Goal: Task Accomplishment & Management: Manage account settings

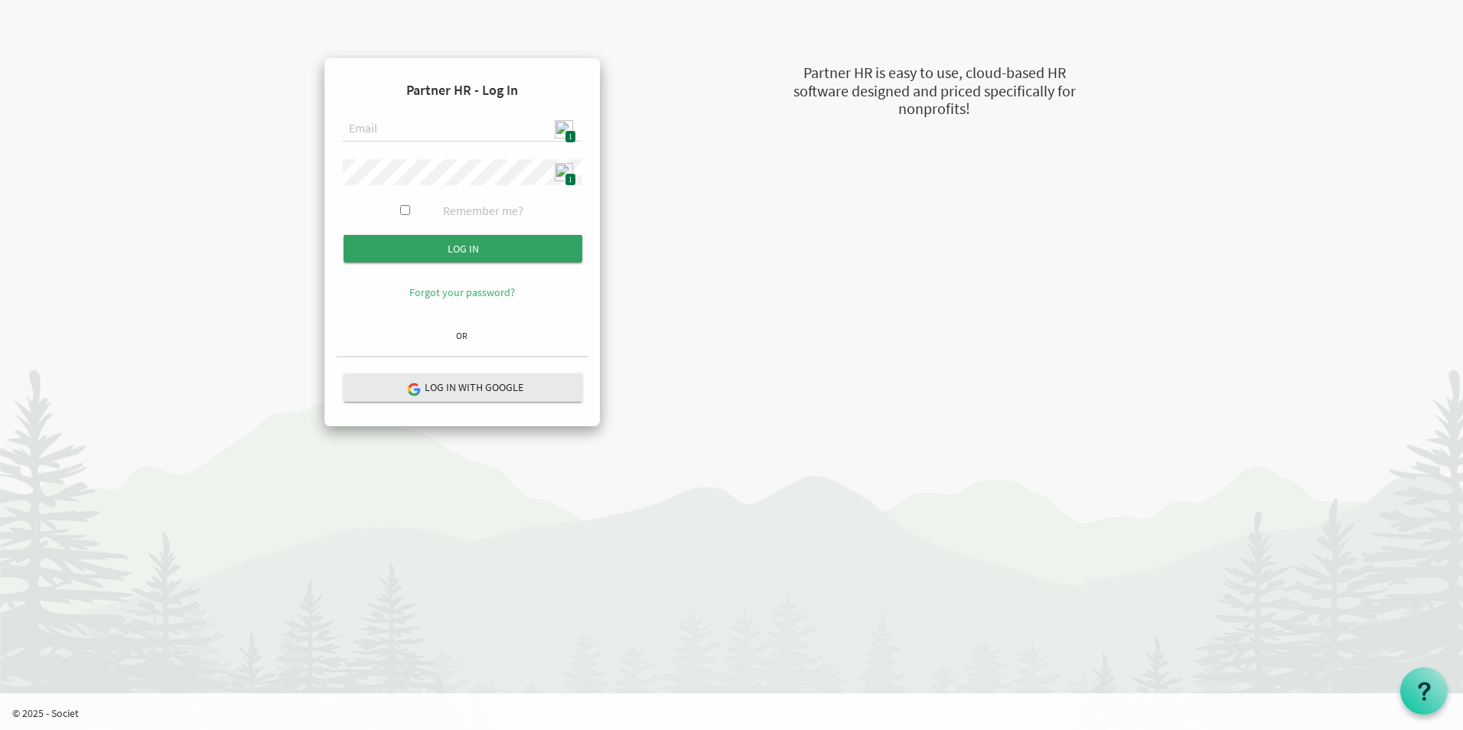
type input "admin@stepind.org"
click at [511, 235] on input "Log in" at bounding box center [463, 249] width 239 height 28
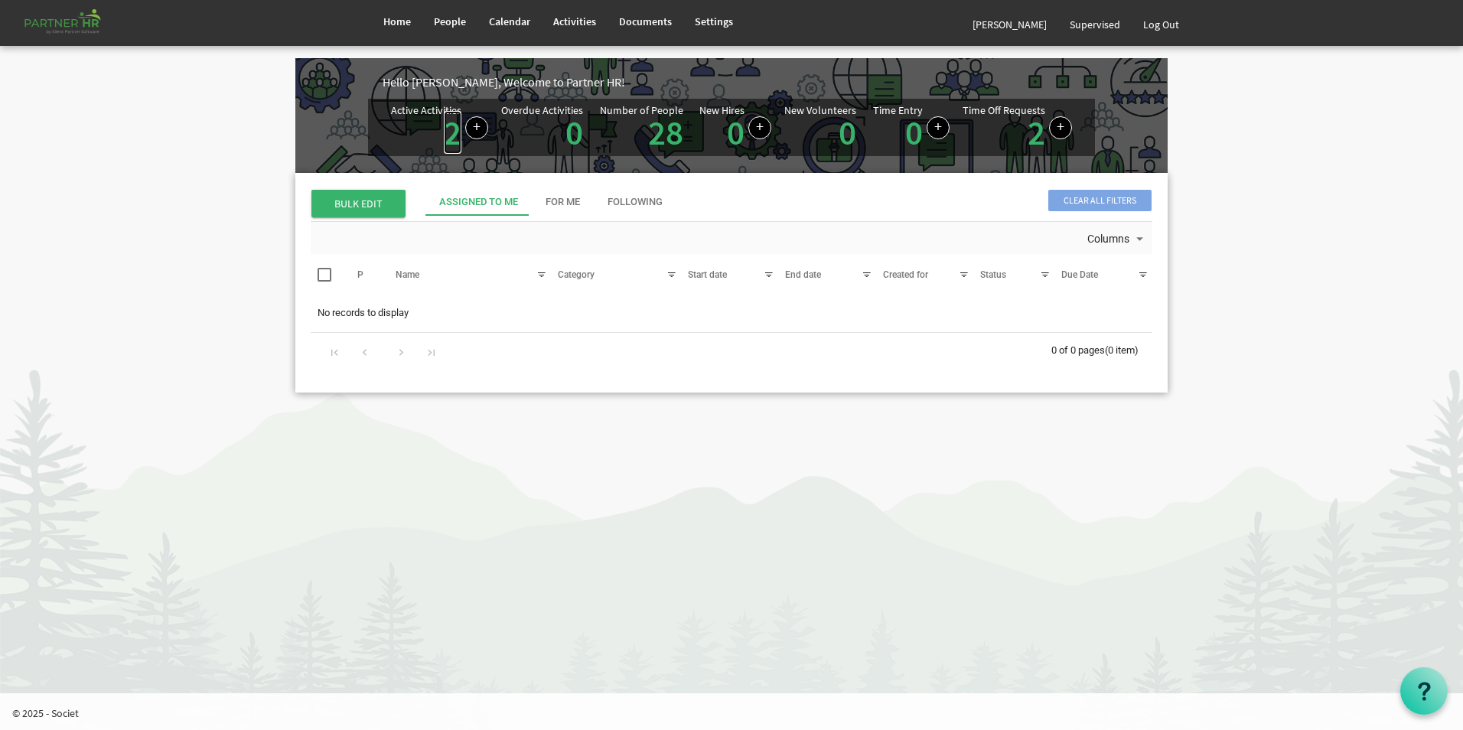
click at [450, 142] on link "2" at bounding box center [453, 132] width 18 height 43
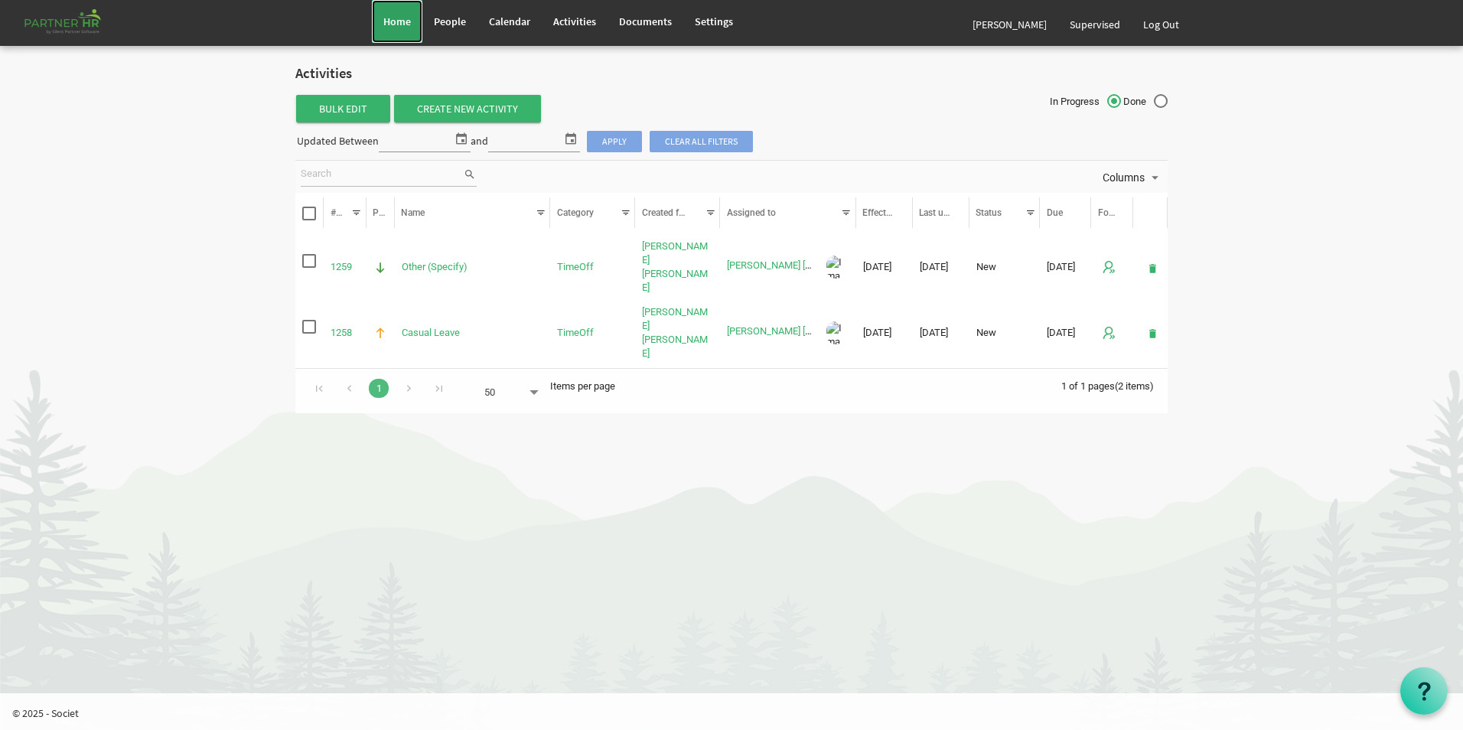
click at [399, 27] on span "Home" at bounding box center [397, 22] width 28 height 14
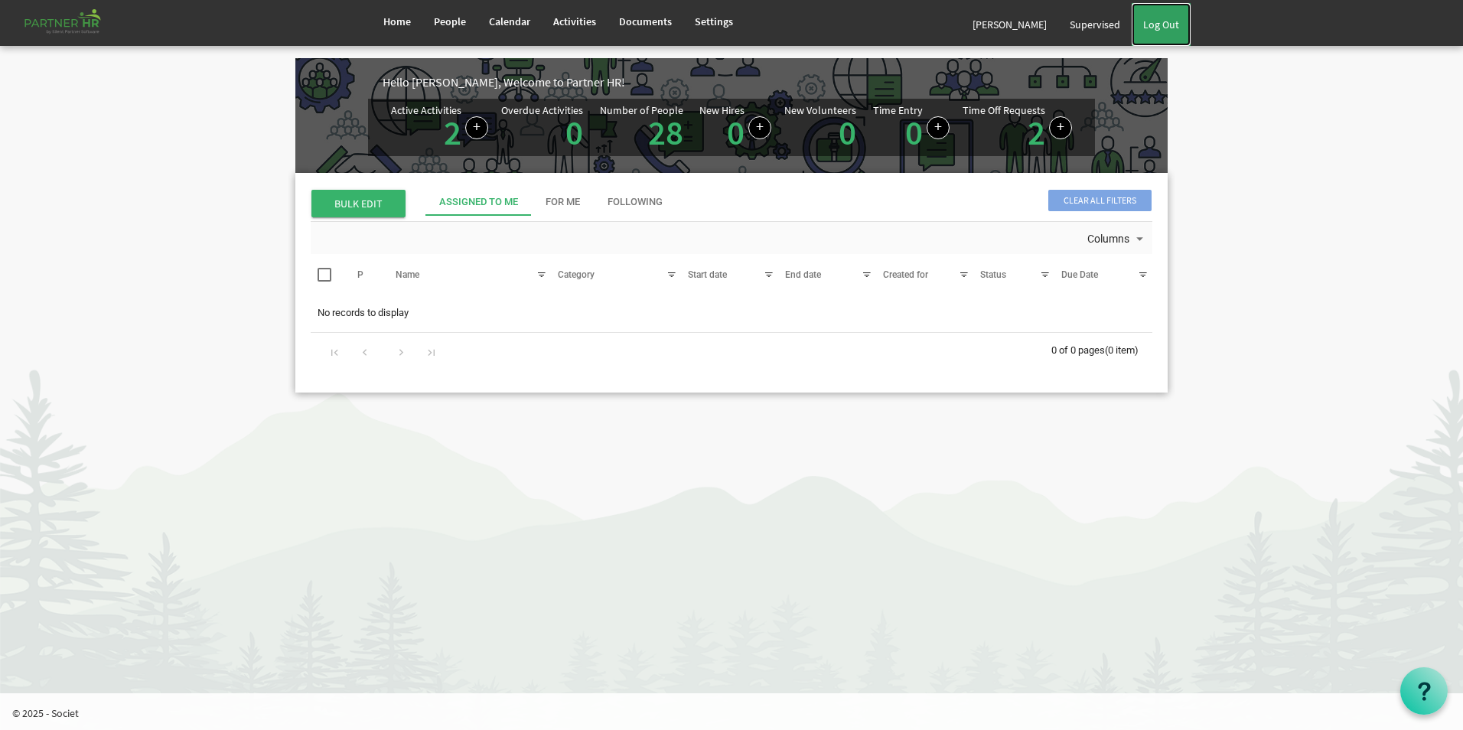
click at [1174, 34] on link "Log Out" at bounding box center [1161, 24] width 59 height 43
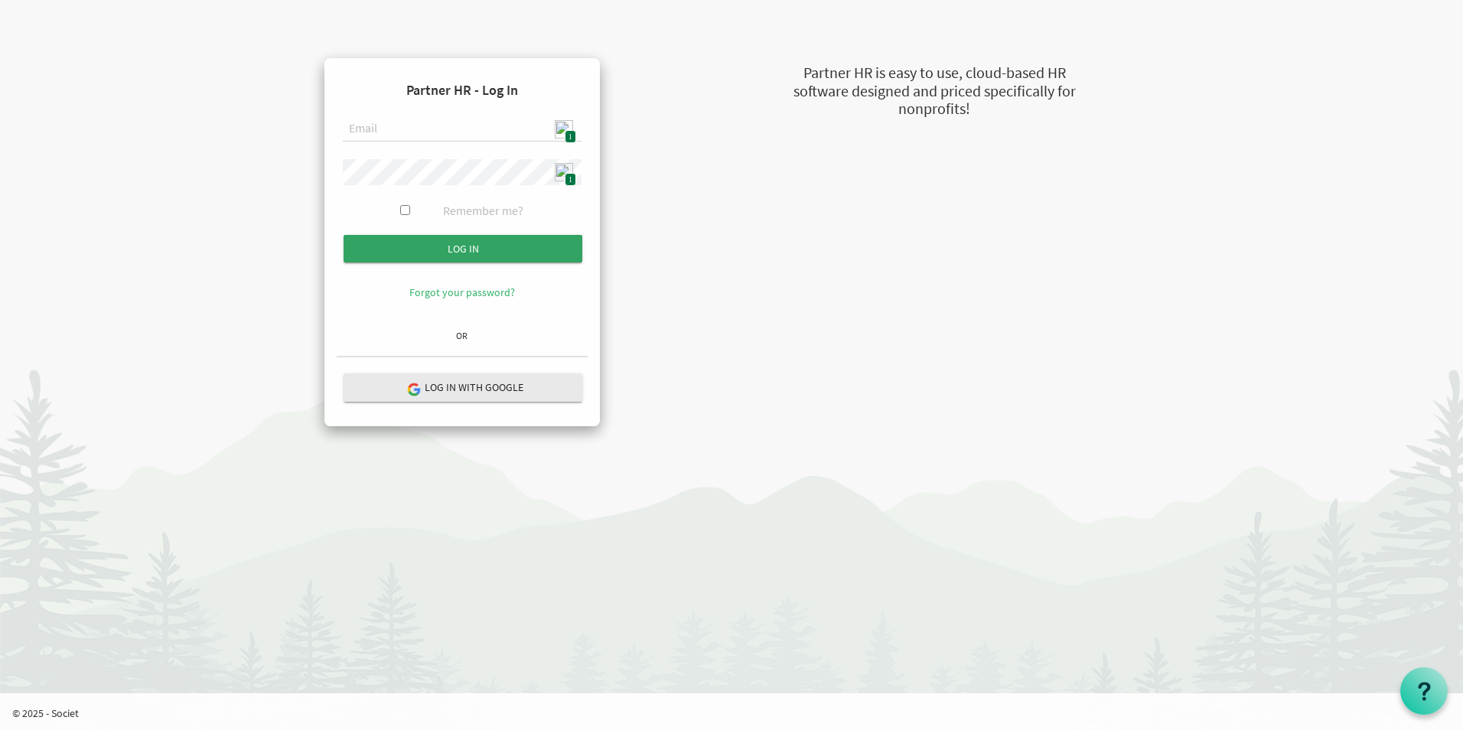
type input "admin@stepind.org"
click at [511, 249] on input "Log in" at bounding box center [463, 249] width 239 height 28
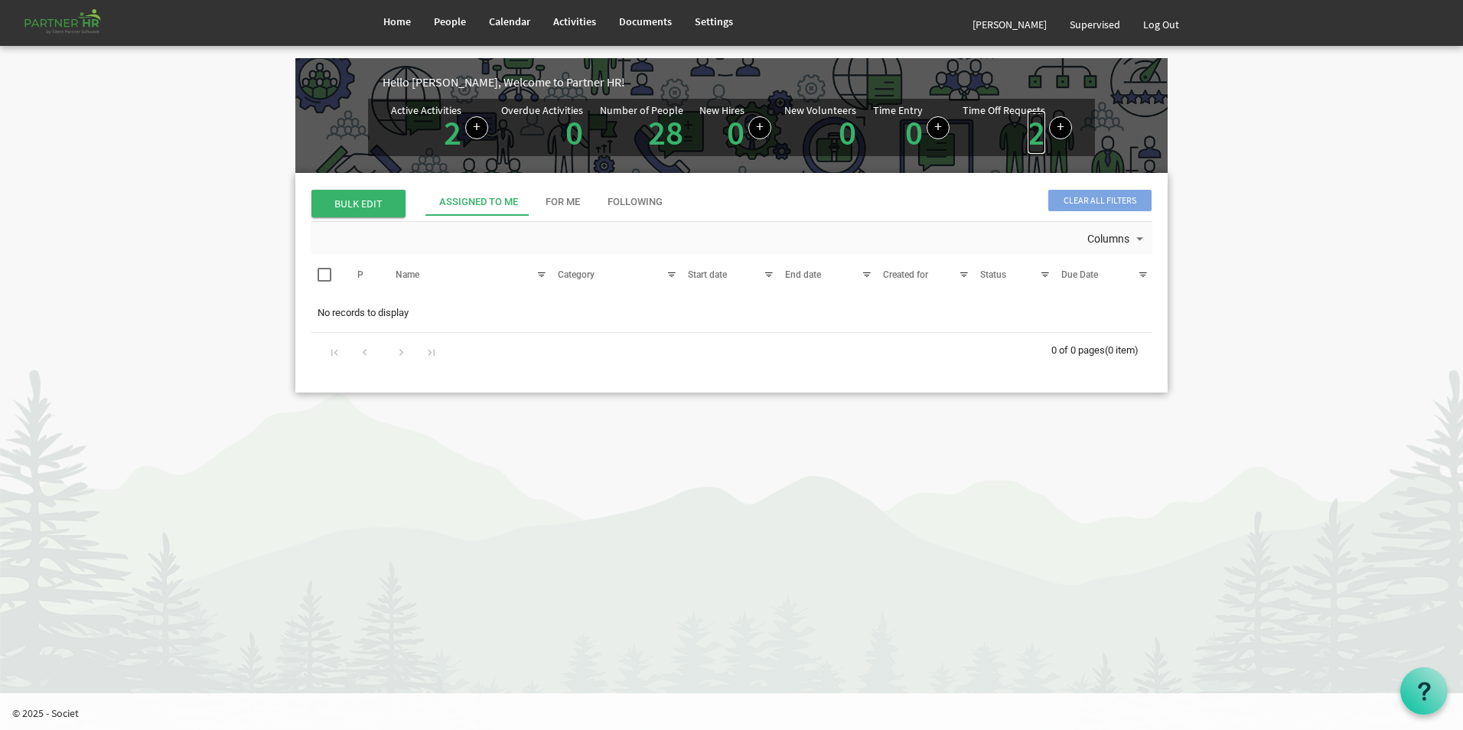
click at [1034, 135] on link "2" at bounding box center [1037, 132] width 18 height 43
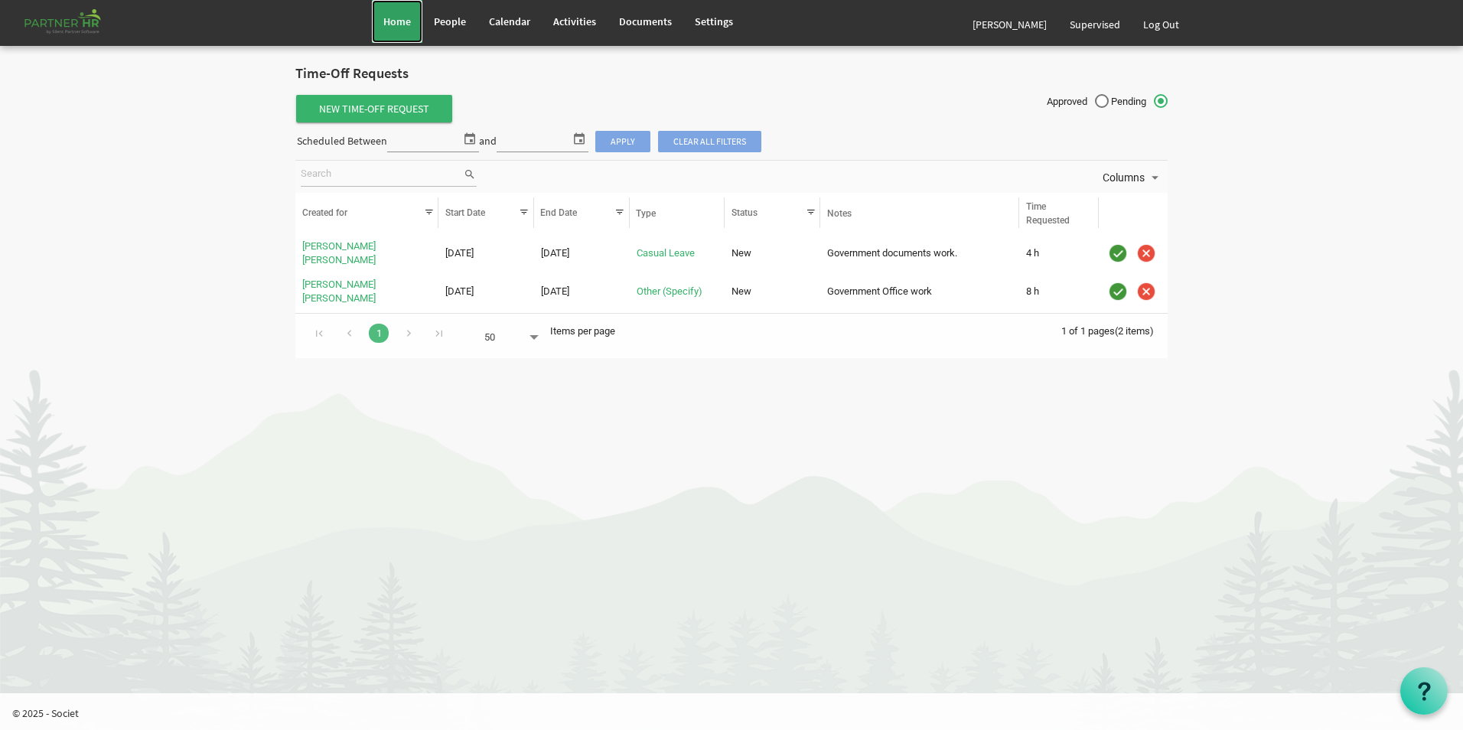
click at [393, 26] on span "Home" at bounding box center [397, 22] width 28 height 14
